Goal: Information Seeking & Learning: Learn about a topic

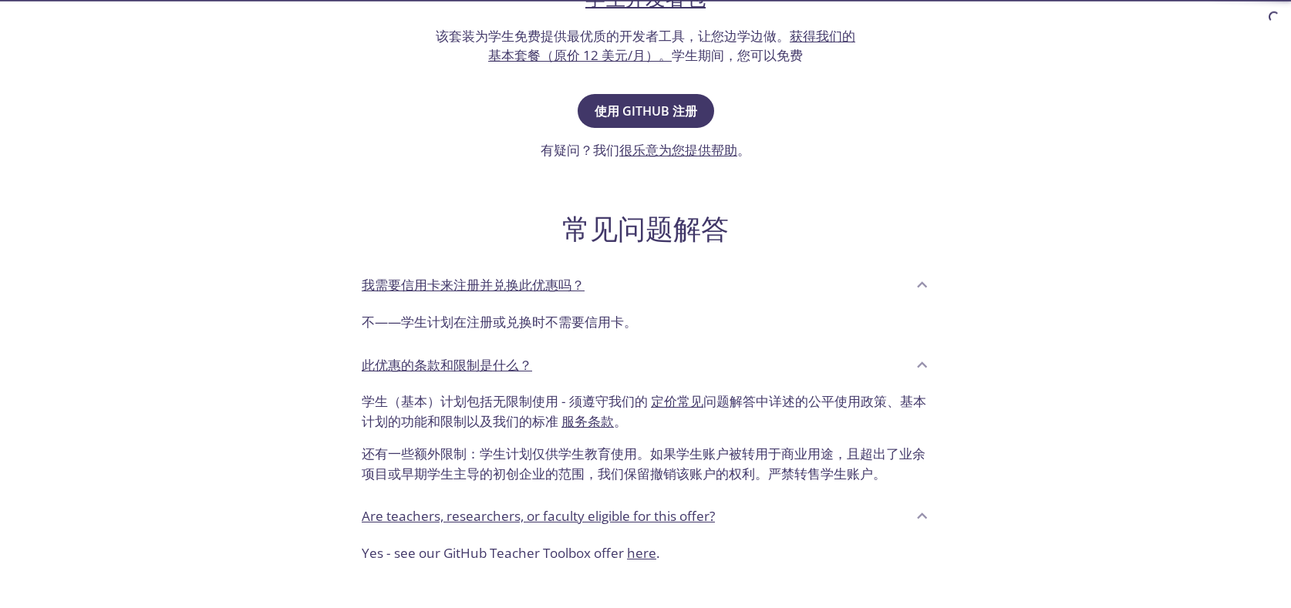
scroll to position [382, 0]
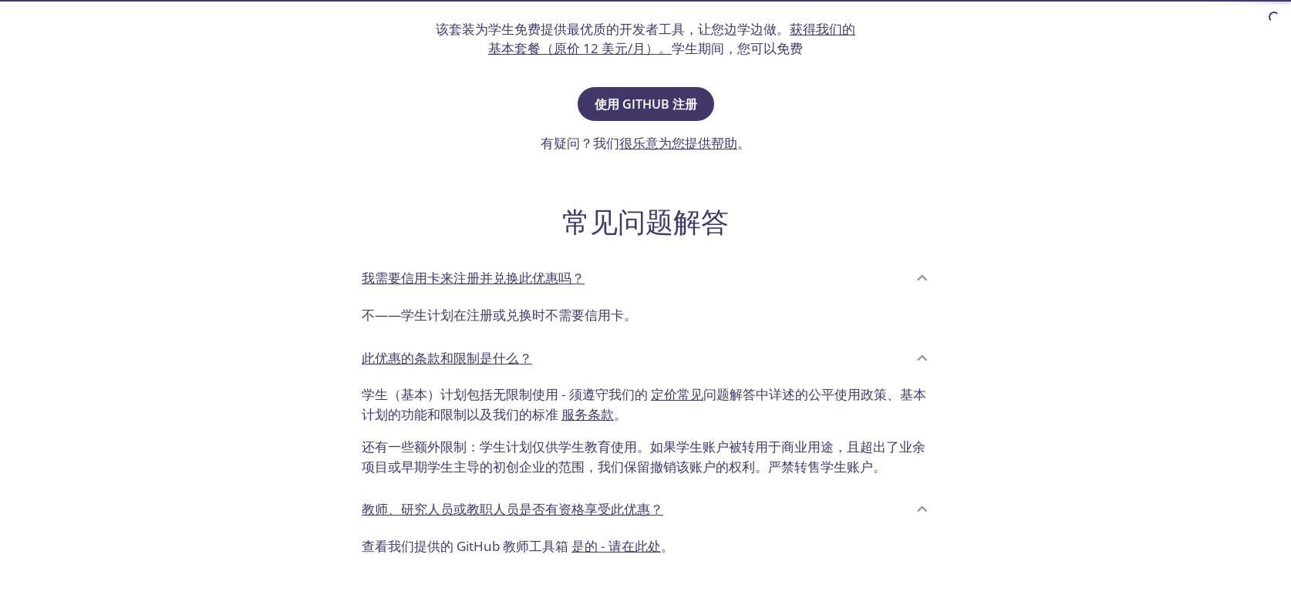
click at [878, 281] on div "我需要信用卡来注册并兑换此优惠吗？" at bounding box center [634, 278] width 544 height 26
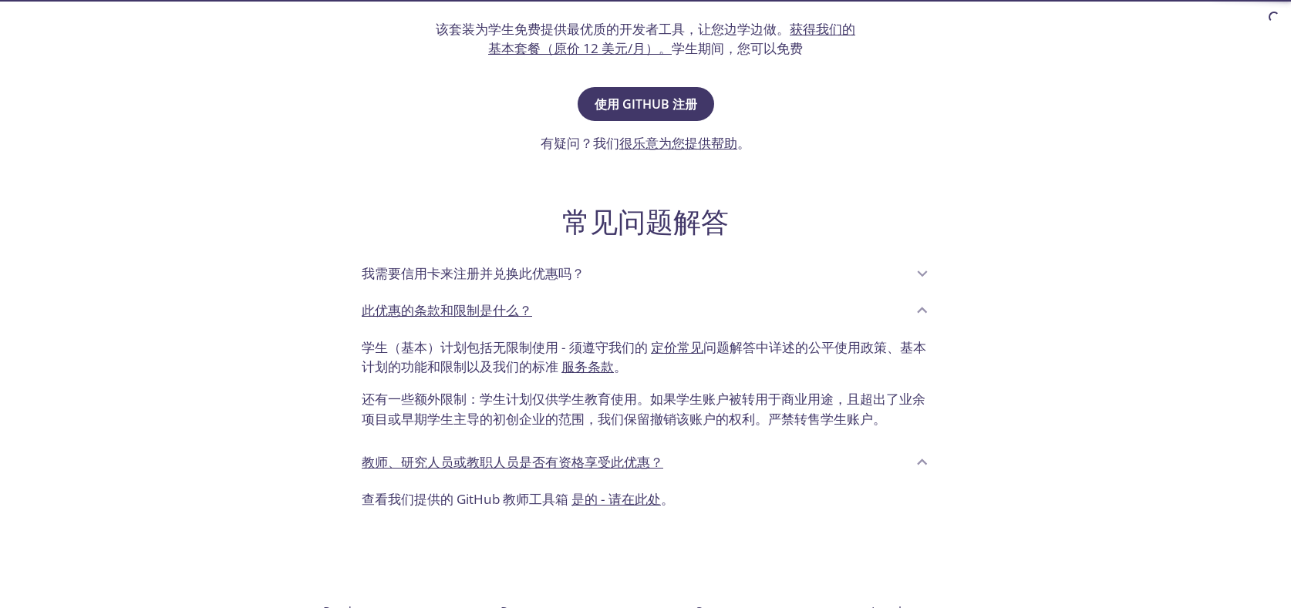
click at [878, 281] on div "我需要信用卡来注册并兑换此优惠吗？" at bounding box center [634, 274] width 544 height 26
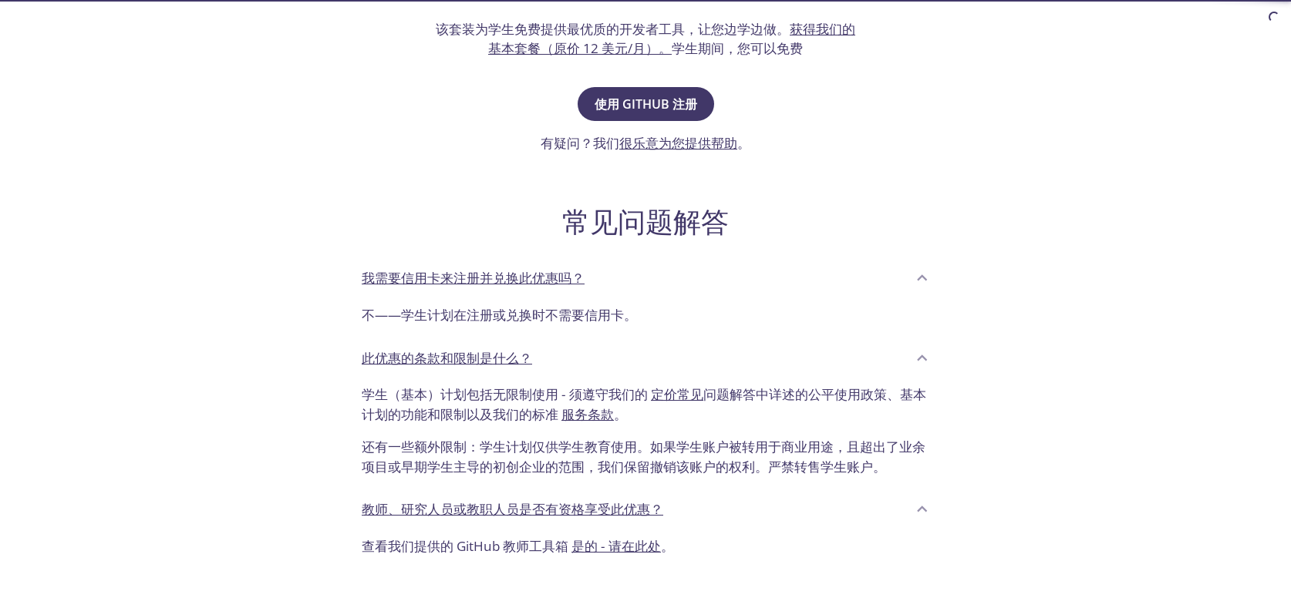
click at [787, 362] on div "此优惠的条款和限制是什么？" at bounding box center [634, 358] width 544 height 26
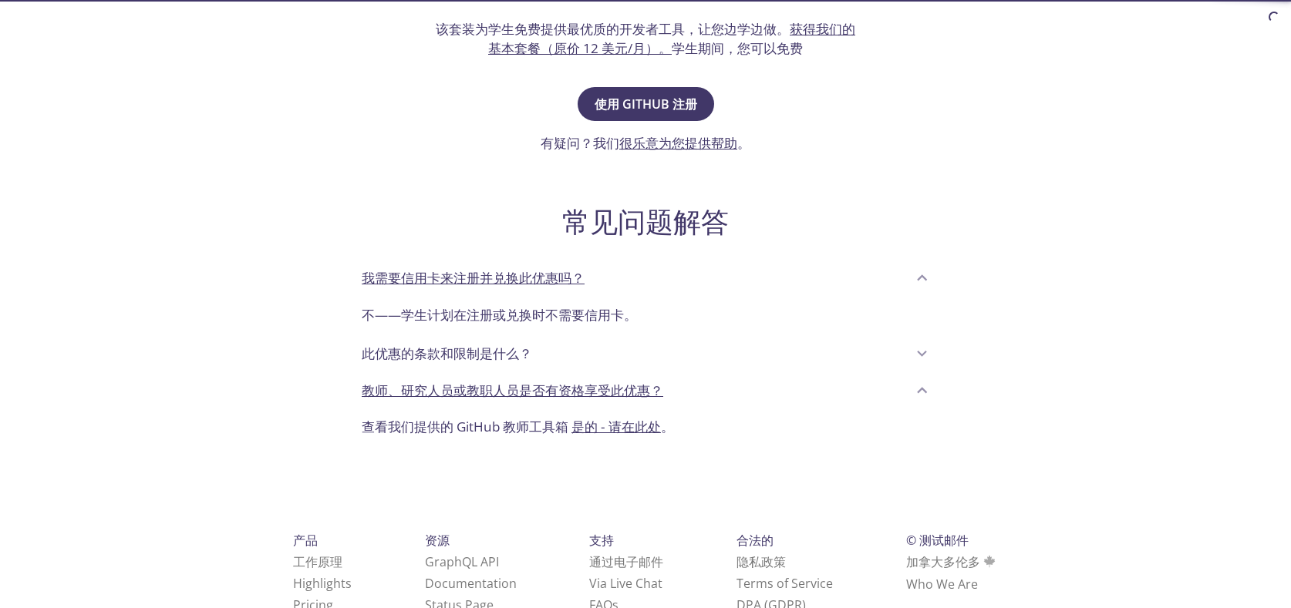
click at [773, 348] on div "此优惠的条款和限制是什么？" at bounding box center [634, 354] width 544 height 26
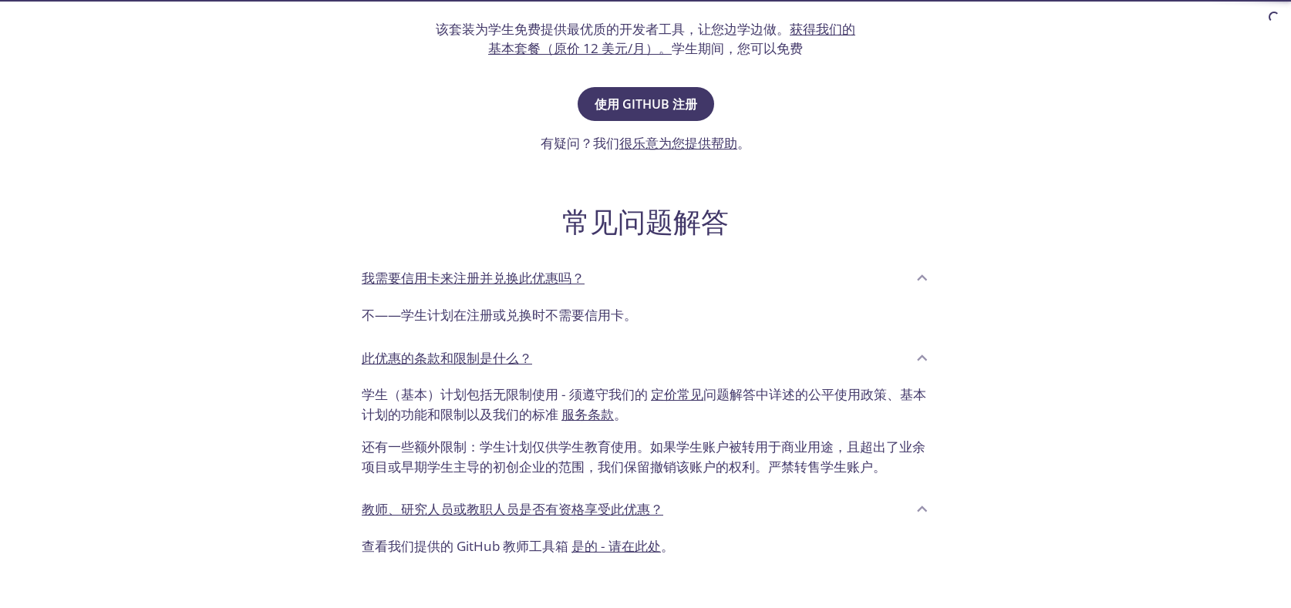
click at [611, 517] on p "教师、研究人员或教职人员是否有资格享受此优惠？" at bounding box center [512, 510] width 301 height 20
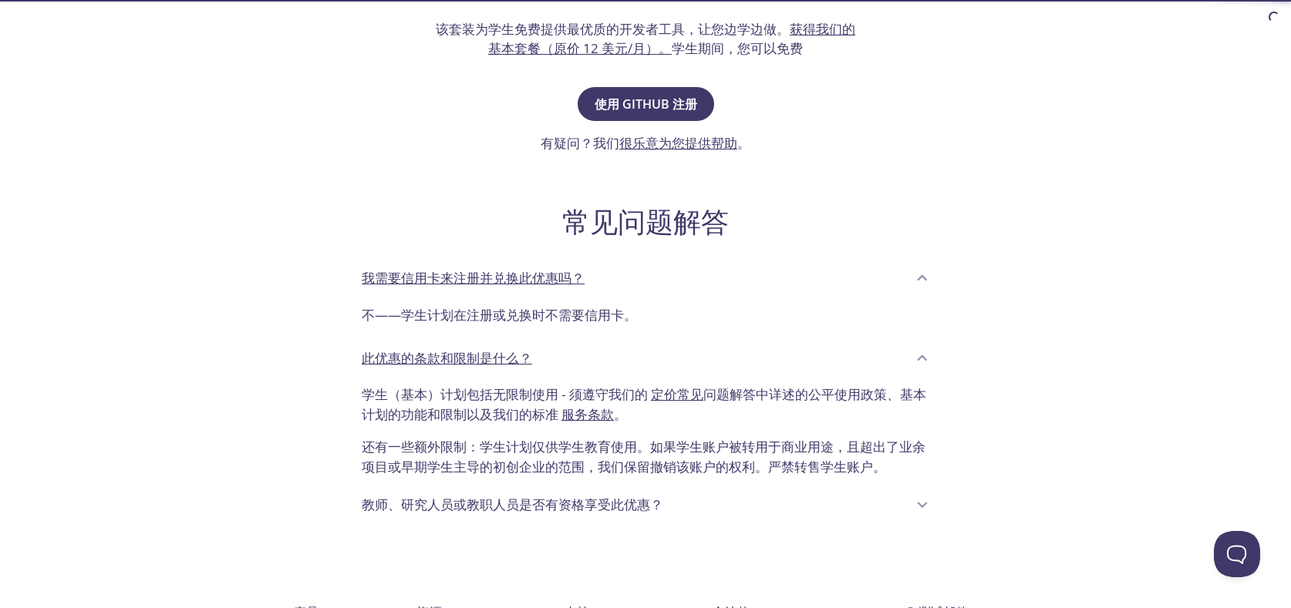
scroll to position [0, 0]
click at [607, 507] on p "教师、研究人员或教职人员是否有资格享受此优惠？" at bounding box center [512, 505] width 301 height 20
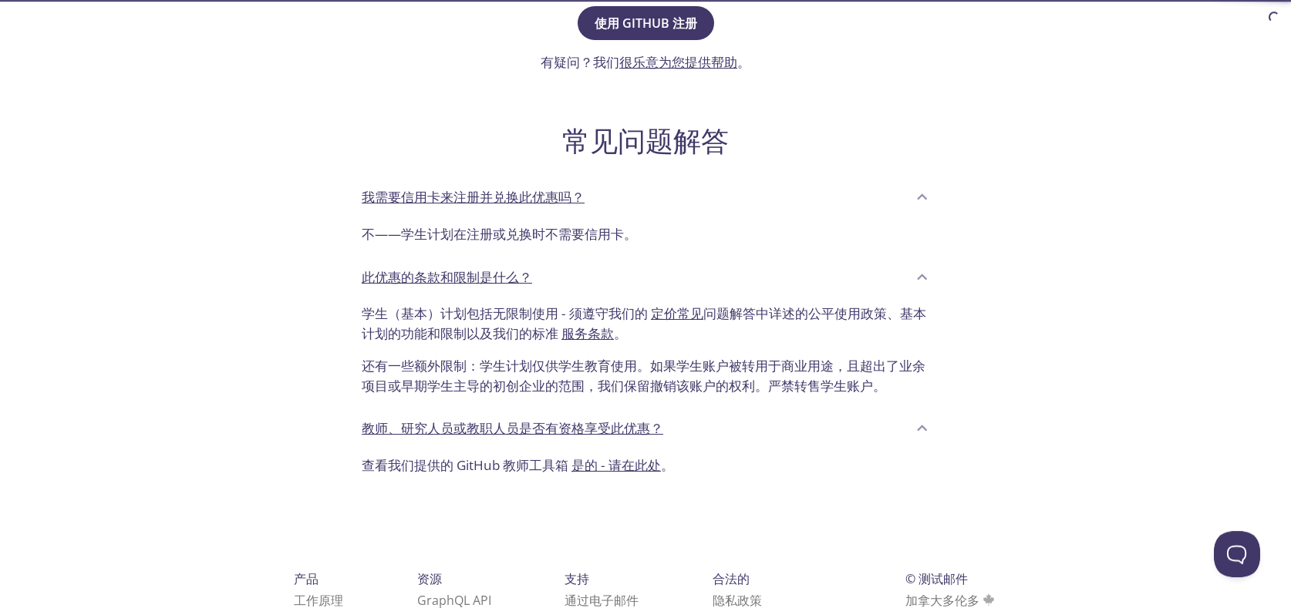
scroll to position [456, 0]
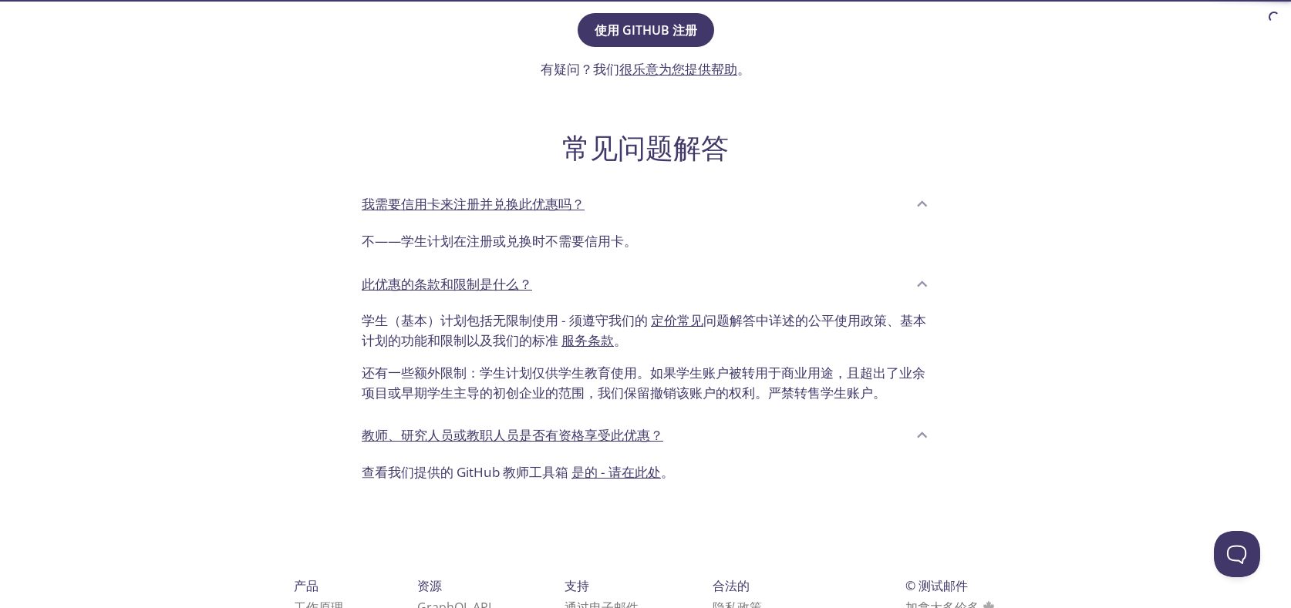
click at [669, 321] on link "定价常见" at bounding box center [677, 320] width 52 height 18
click at [555, 181] on div "常见问题解答 我需要信用卡来注册并兑换此优惠吗？ 不——学生计划在注册或兑换时不需要信用卡。 此优惠的条款和限制是什么？ 学生（基本）计划包括无限制使用 - …" at bounding box center [645, 293] width 592 height 403
click at [582, 197] on p "我需要信用卡来注册并兑换此优惠吗？" at bounding box center [473, 204] width 223 height 20
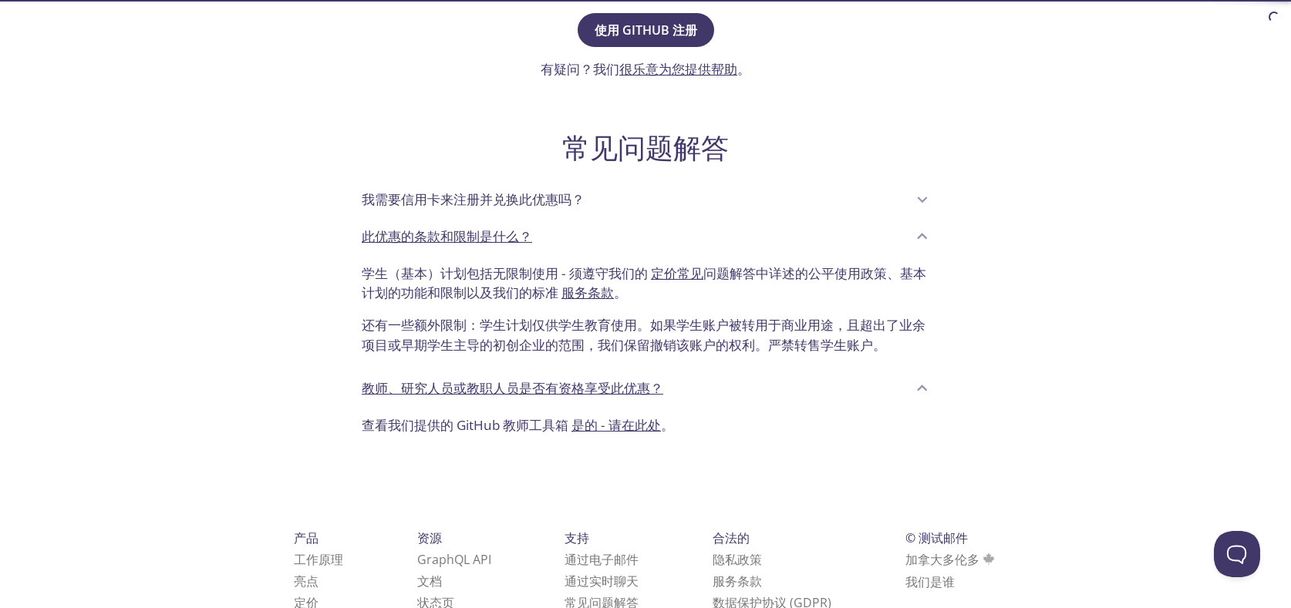
click at [588, 270] on p "学生（基本）计划包括无限制使用 - 须遵守我们的 定价常见 问题解答中详述的公平使用政策、基本计划的功能和限制以及我们的标准 服务条款 。" at bounding box center [645, 283] width 567 height 39
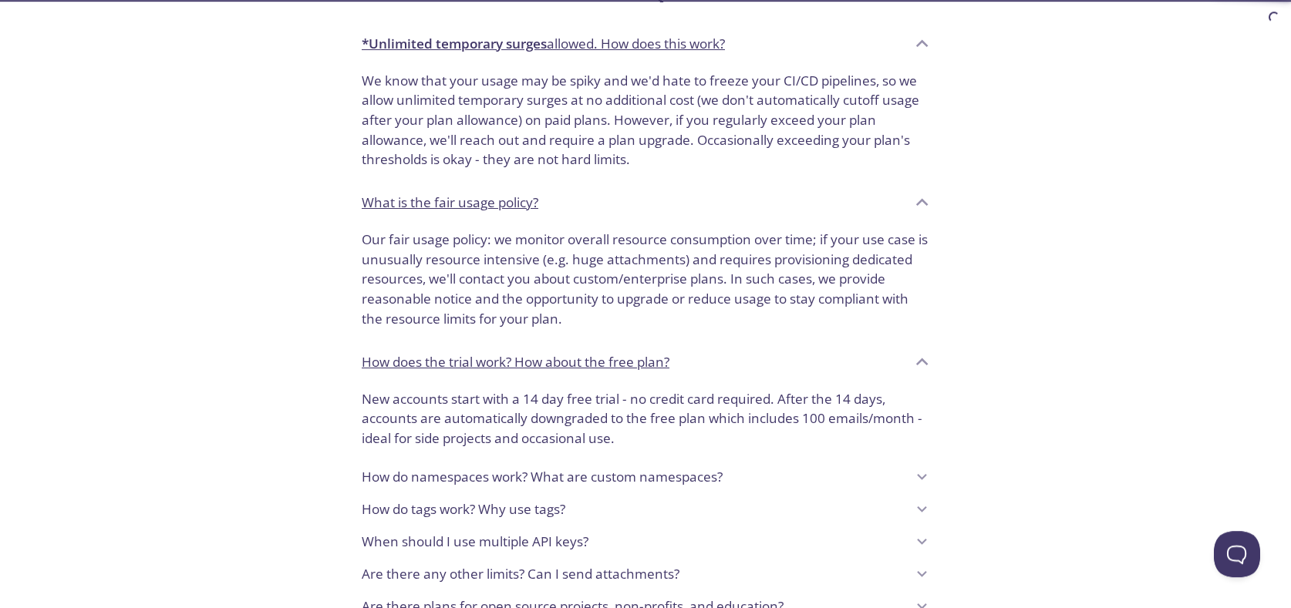
scroll to position [956, 0]
drag, startPoint x: 737, startPoint y: 163, endPoint x: 728, endPoint y: 183, distance: 21.4
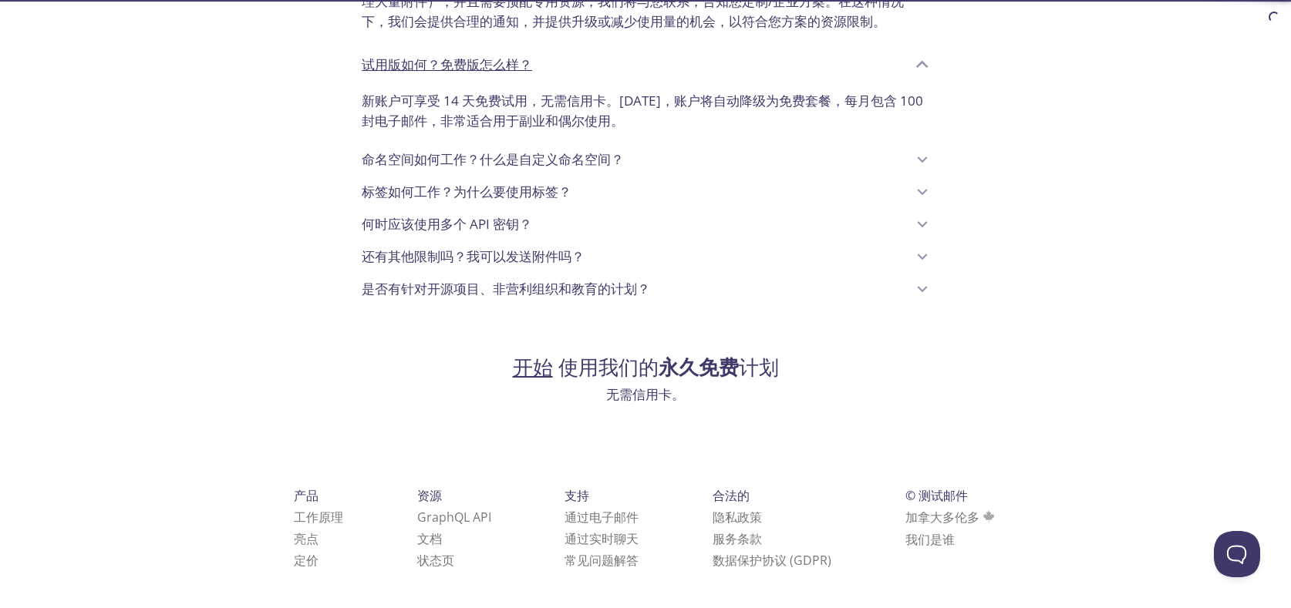
scroll to position [1203, 0]
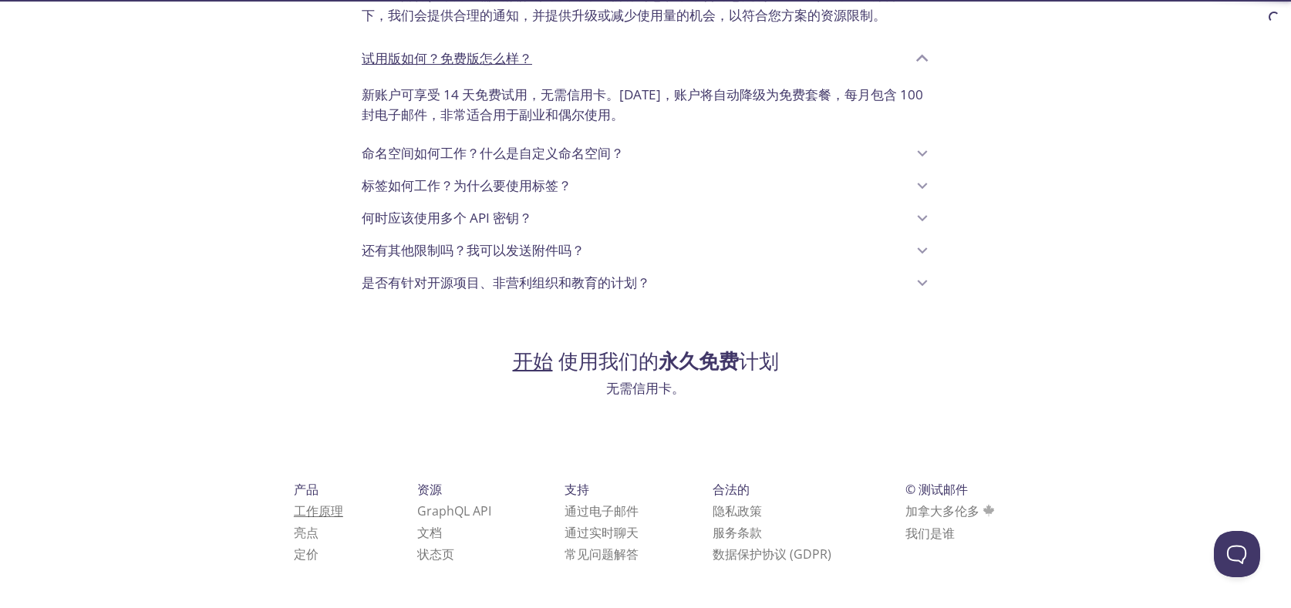
click at [321, 510] on link "工作原理" at bounding box center [318, 511] width 49 height 17
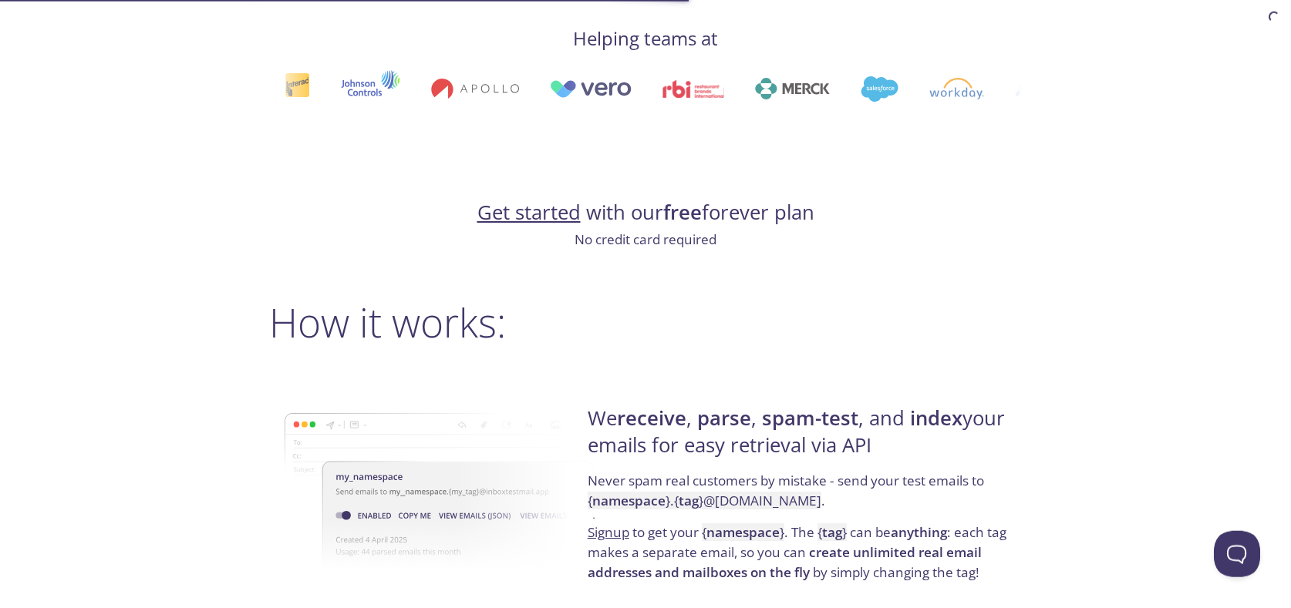
scroll to position [852, 0]
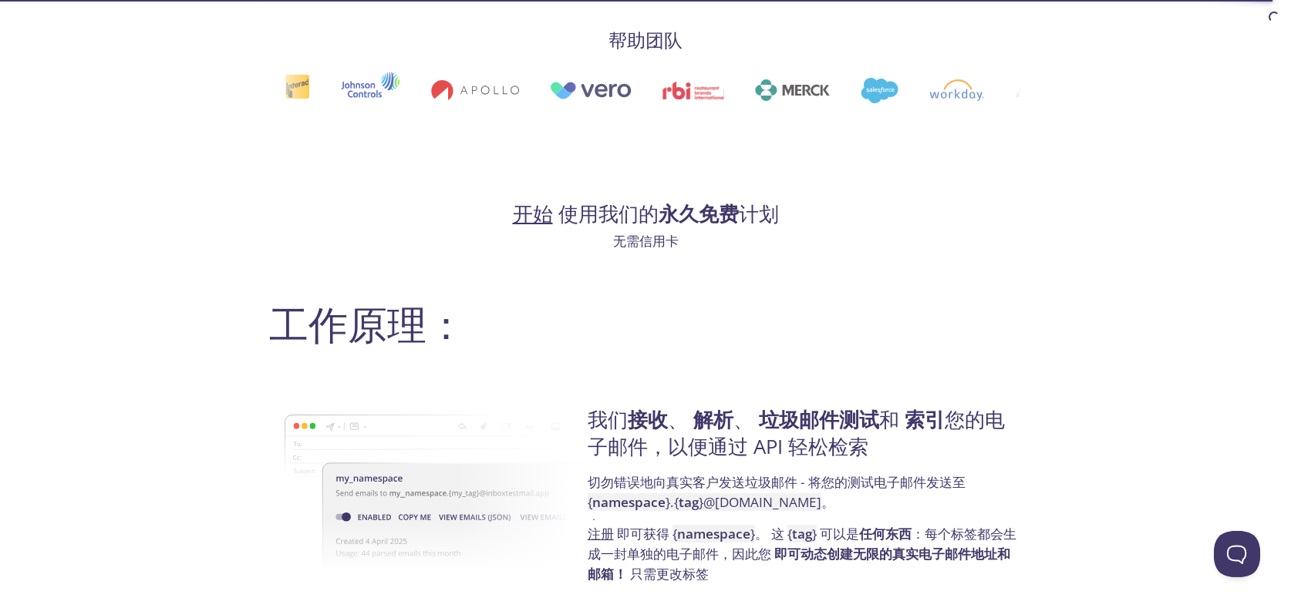
drag, startPoint x: 614, startPoint y: 306, endPoint x: 948, endPoint y: 359, distance: 338.0
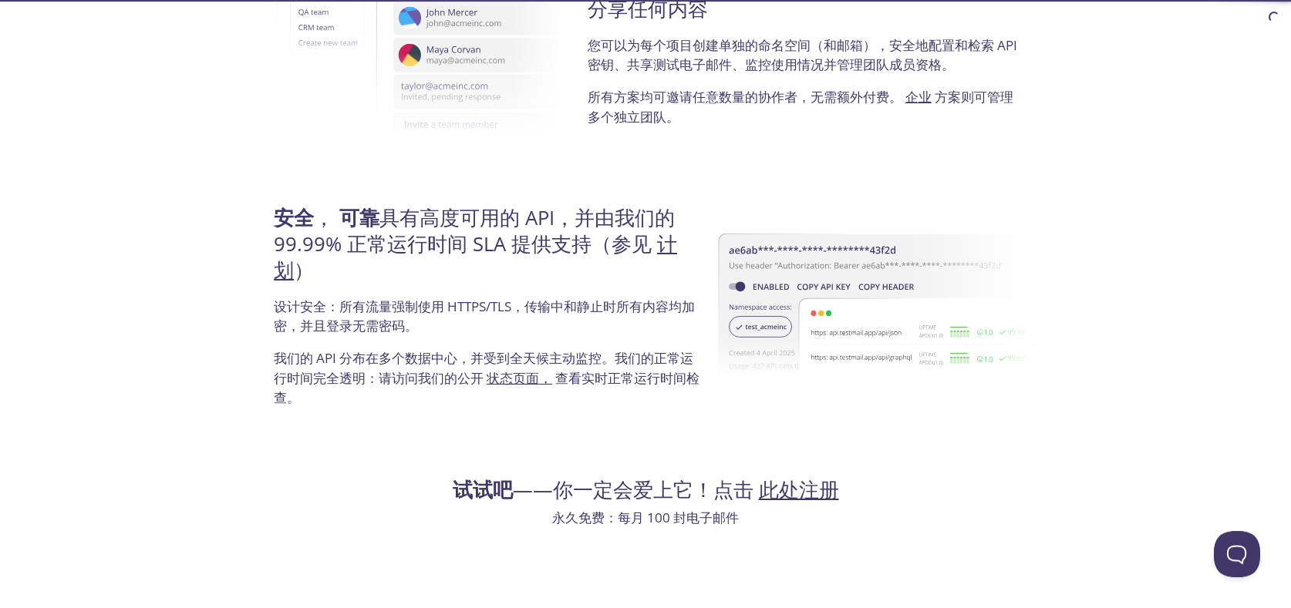
scroll to position [2897, 0]
